Goal: Task Accomplishment & Management: Use online tool/utility

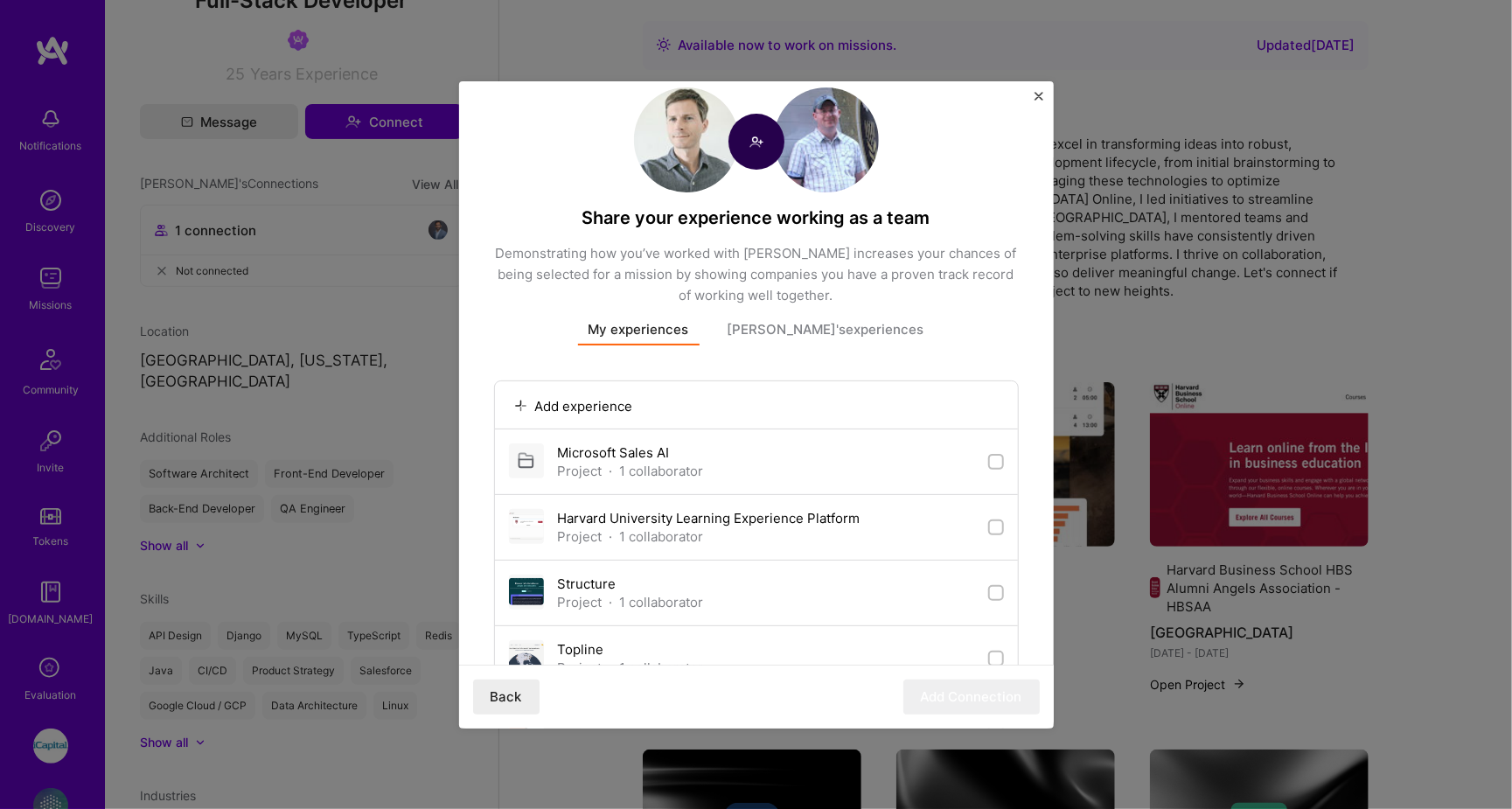
scroll to position [44, 0]
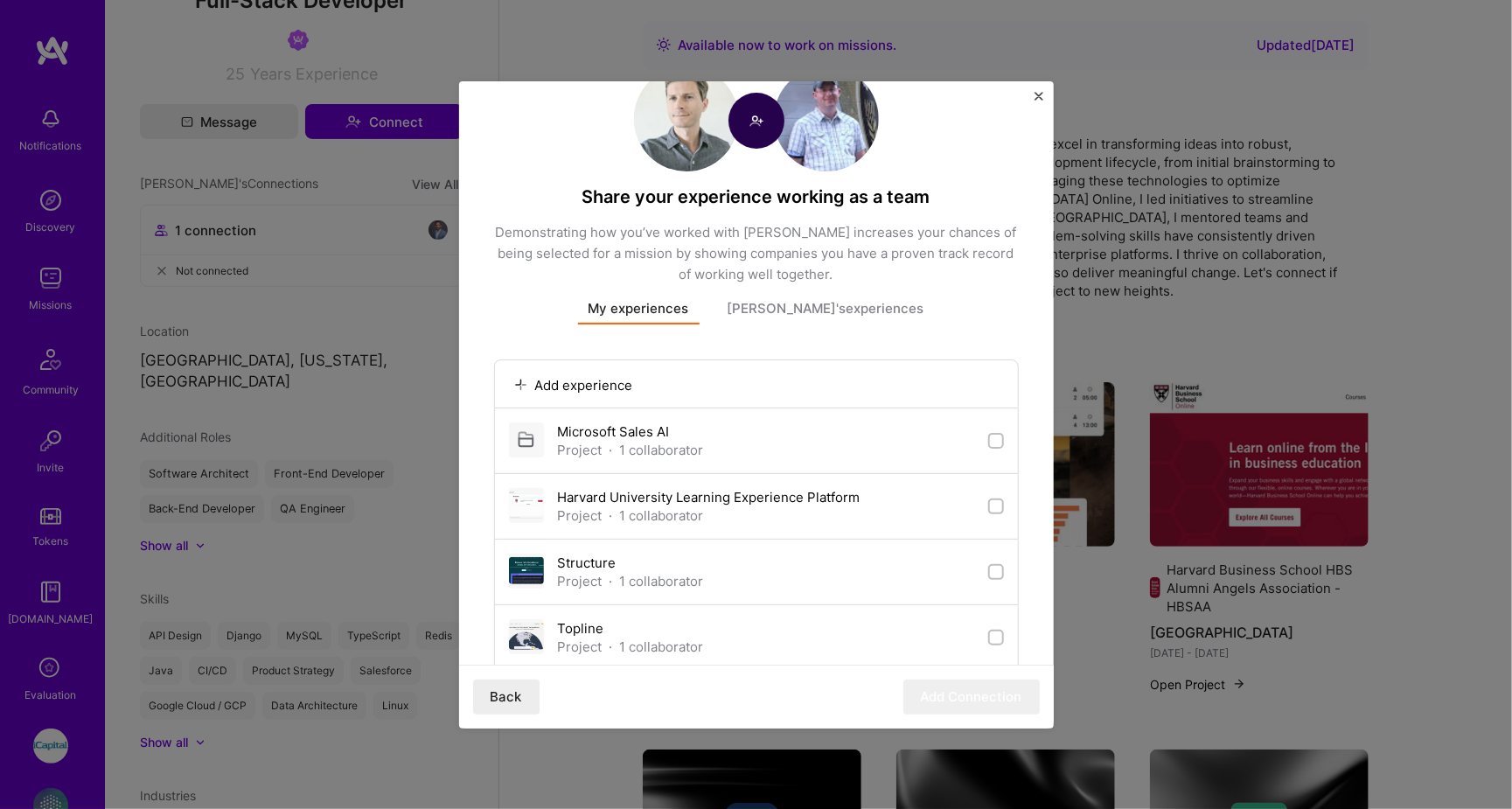
click at [804, 307] on button "[PERSON_NAME]'s experiences" at bounding box center [826, 312] width 217 height 26
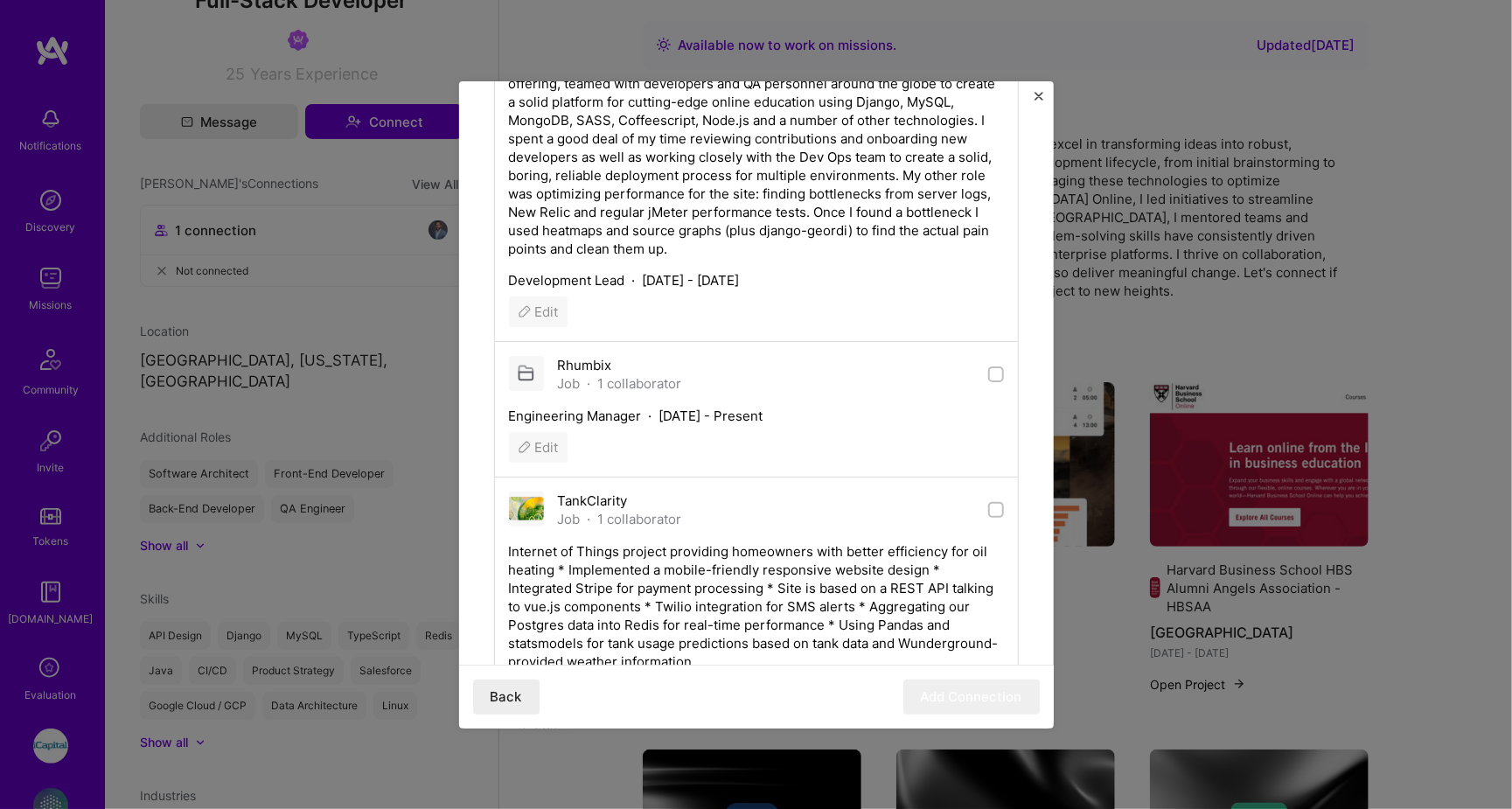
scroll to position [3712, 0]
click at [1035, 92] on img "Close" at bounding box center [1038, 96] width 9 height 9
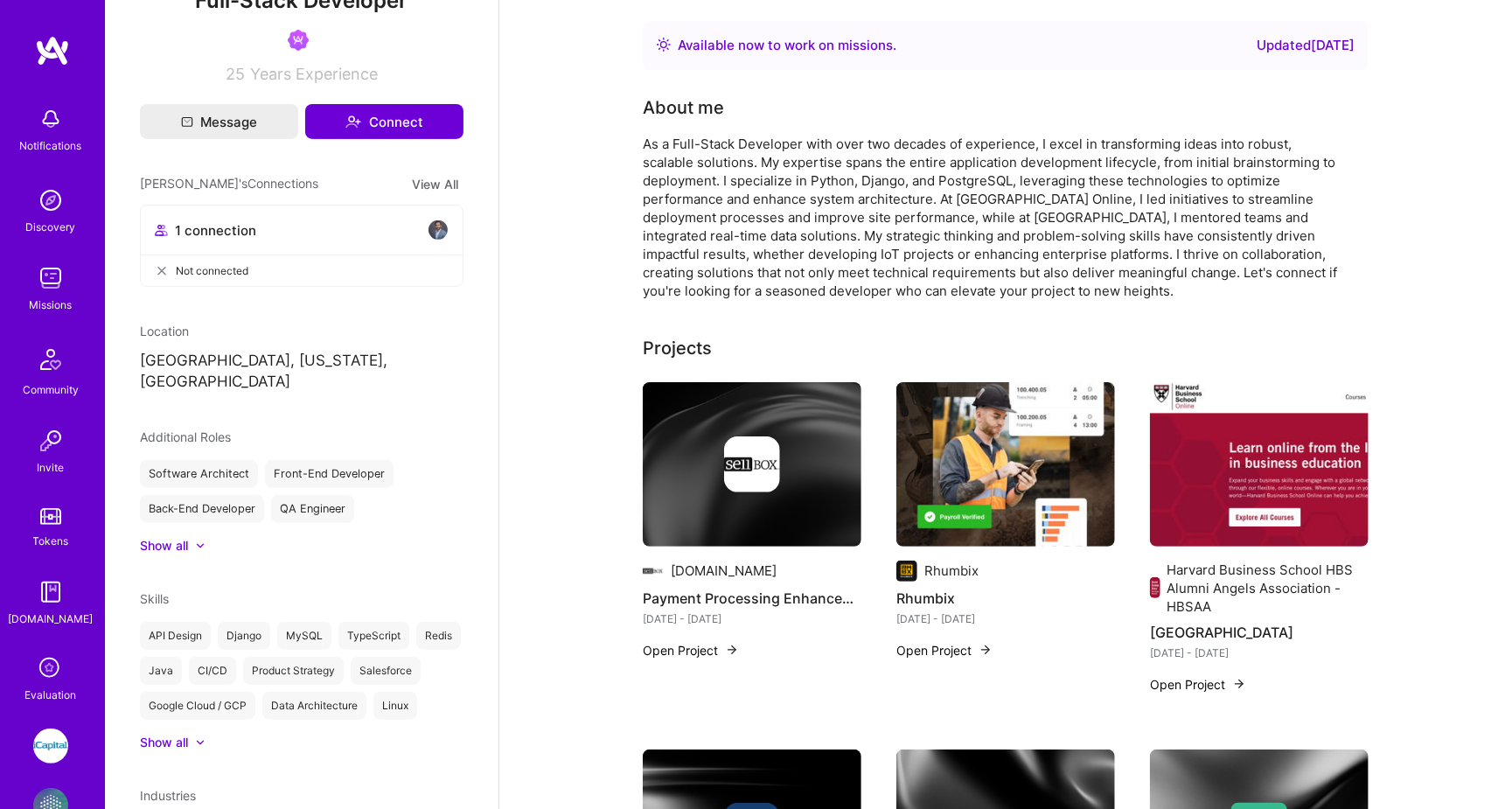
scroll to position [0, 0]
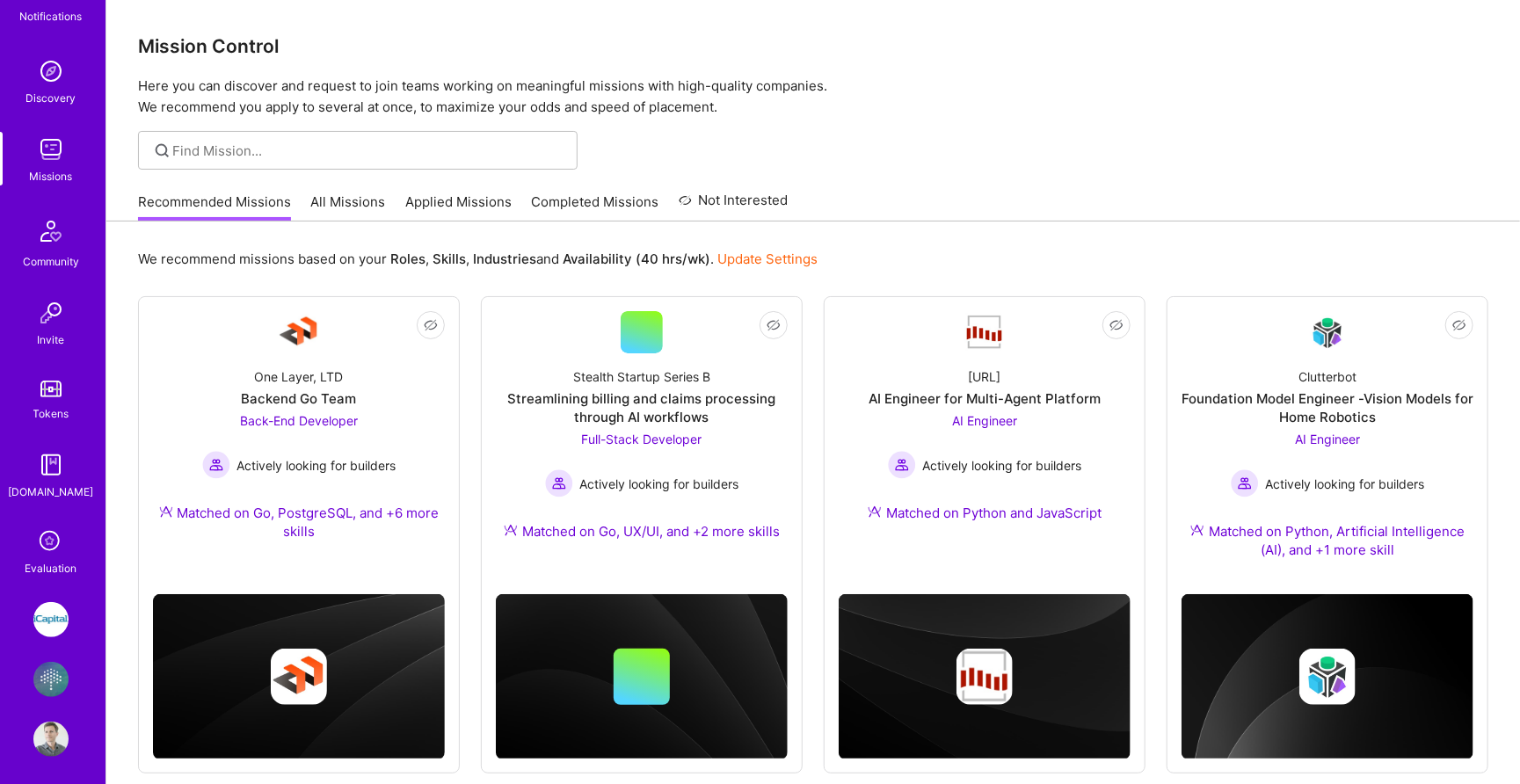
scroll to position [129, 0]
click at [42, 666] on img at bounding box center [51, 680] width 35 height 35
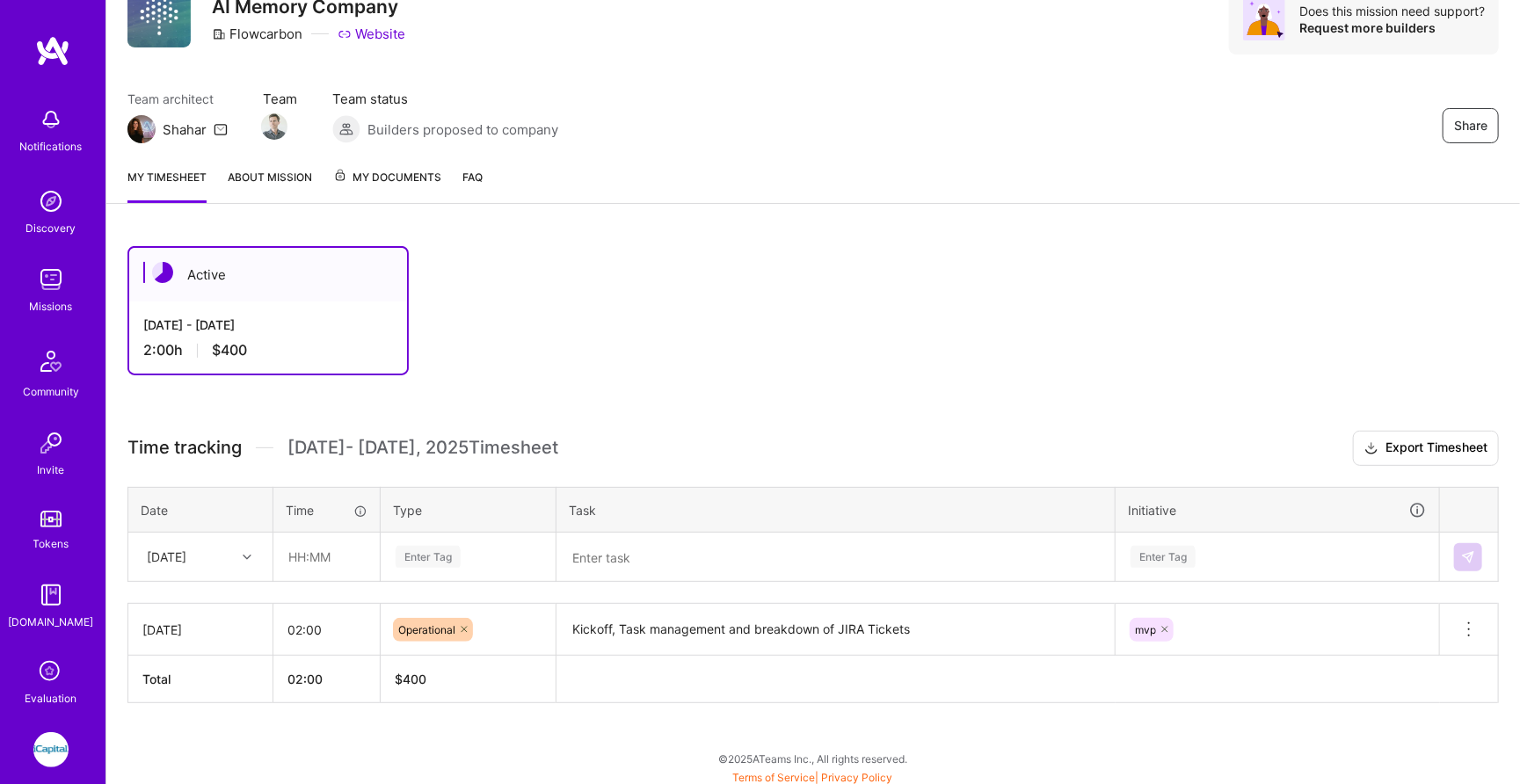
scroll to position [76, 0]
click at [229, 453] on span "Time tracking" at bounding box center [184, 449] width 114 height 22
click at [214, 534] on div "Fri, Sep 12" at bounding box center [200, 557] width 142 height 47
click at [391, 461] on div "Time tracking Sep 1 - Sep 15 , 2025 Timesheet Export Timesheet Date Time Type T…" at bounding box center [812, 568] width 1371 height 272
